Goal: Task Accomplishment & Management: Use online tool/utility

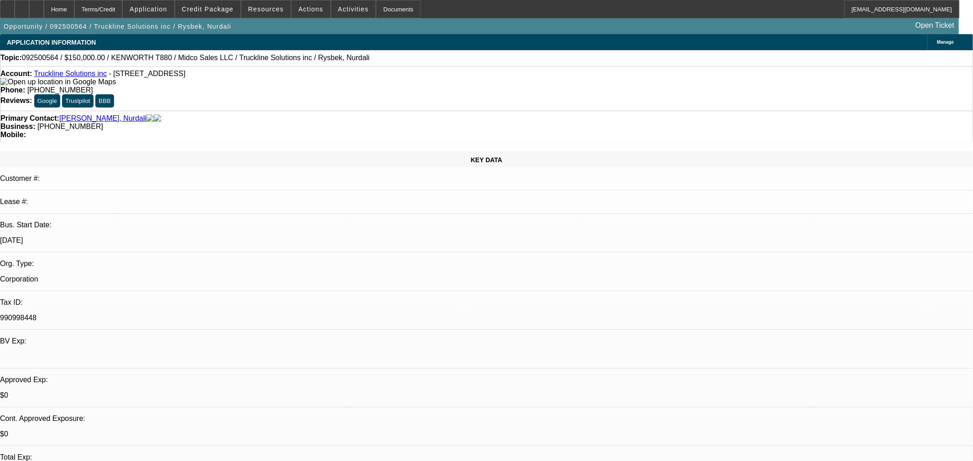
select select "0"
select select "3"
select select "0.1"
select select "4"
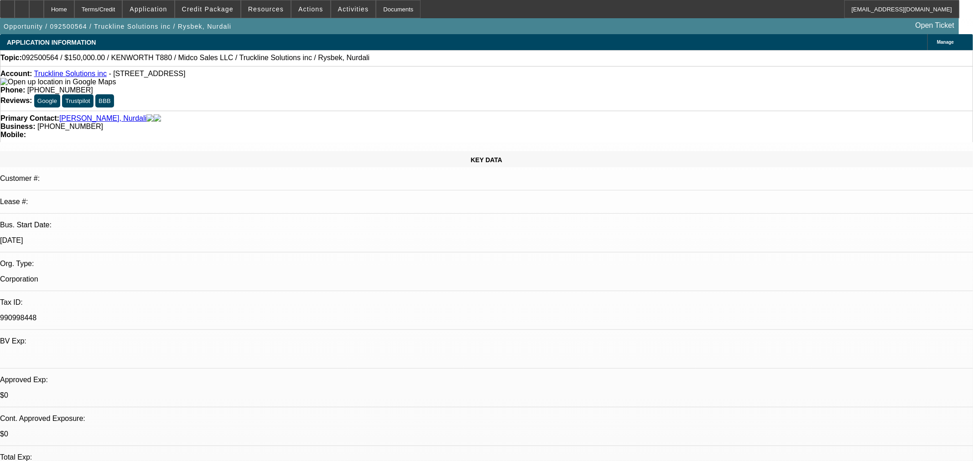
select select "0"
select select "3"
select select "0.1"
select select "4"
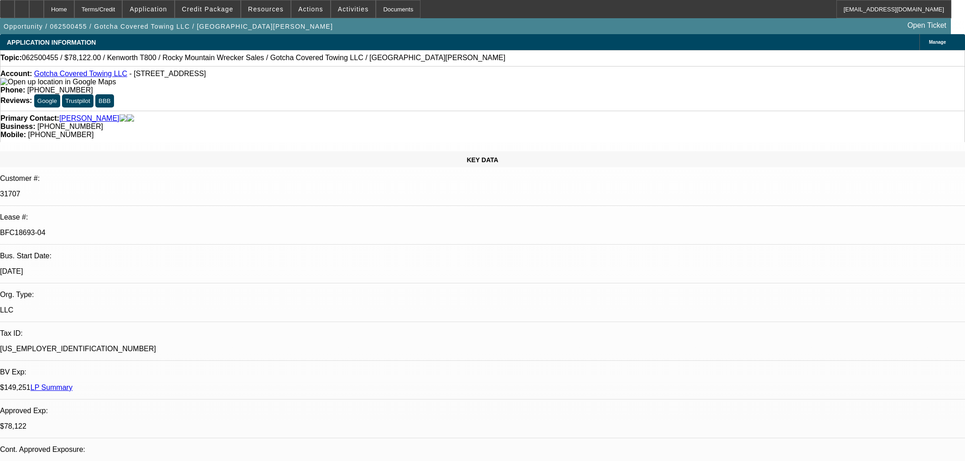
select select "0"
select select "3"
select select "0.1"
select select "4"
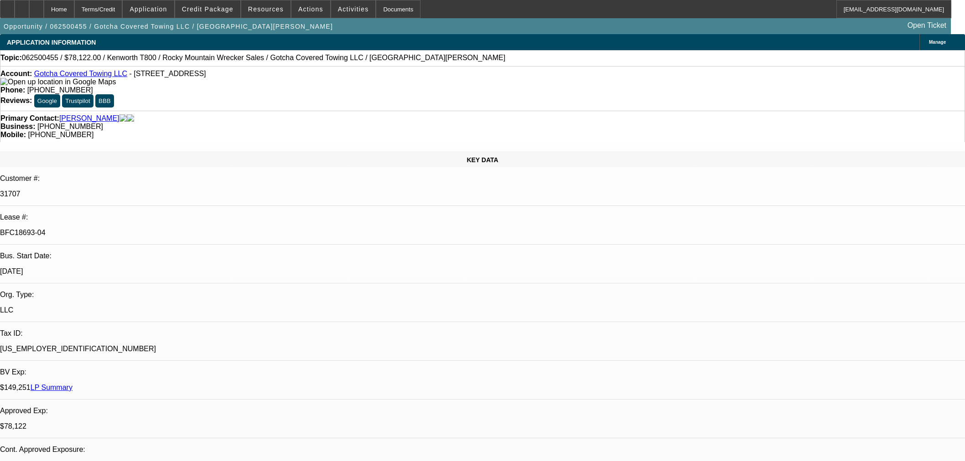
select select "0"
select select "3"
select select "0.1"
select select "4"
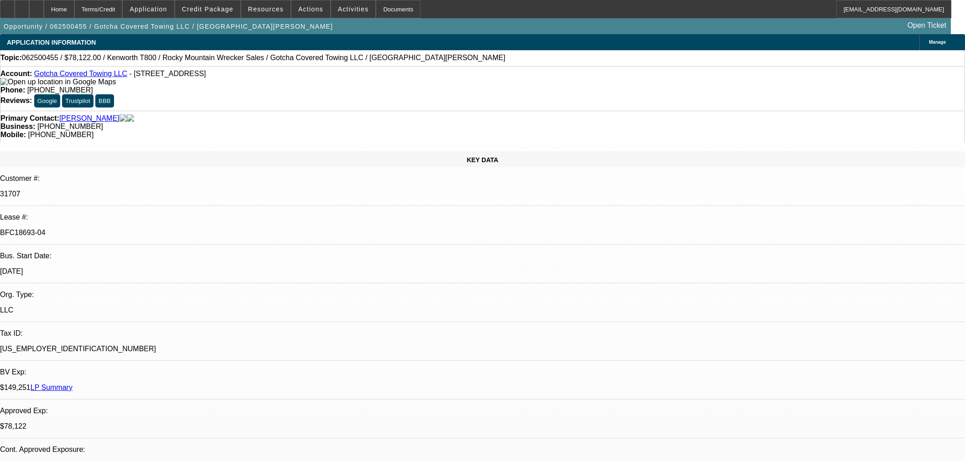
select select "0"
select select "3"
select select "0.1"
select select "4"
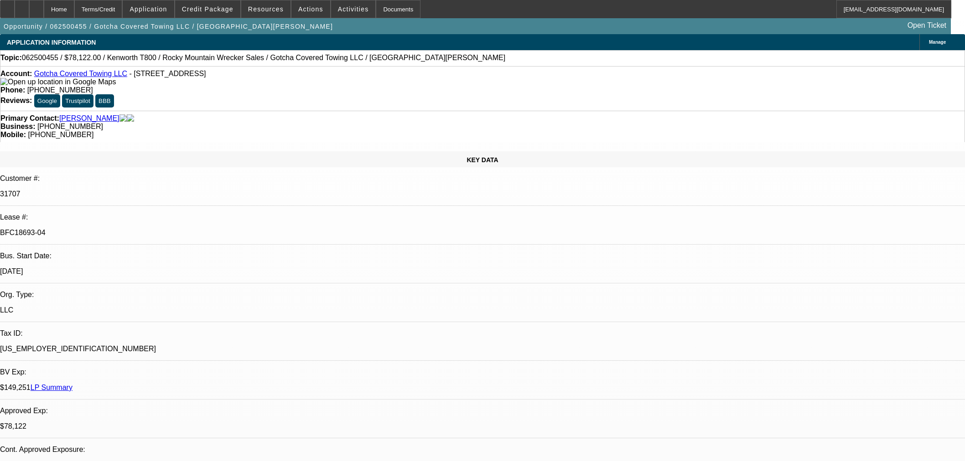
select select "0"
select select "2"
select select "0.1"
select select "4"
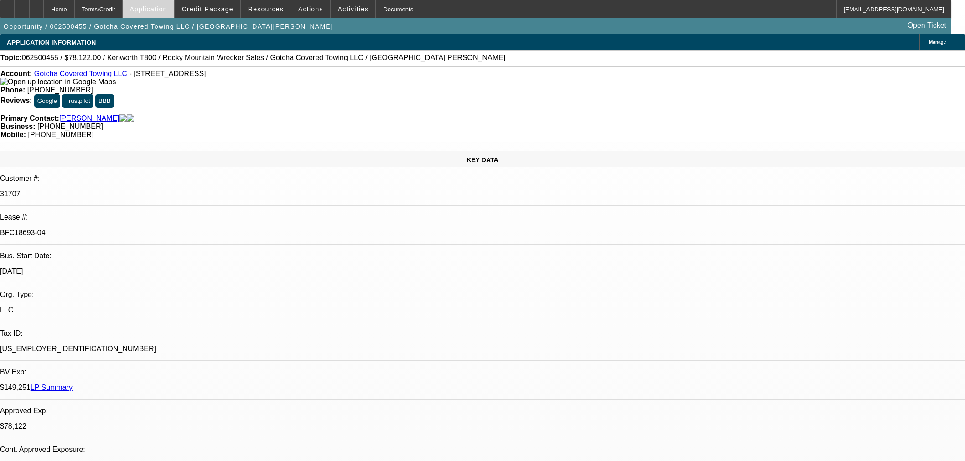
scroll to position [1522, 0]
